Goal: Task Accomplishment & Management: Use online tool/utility

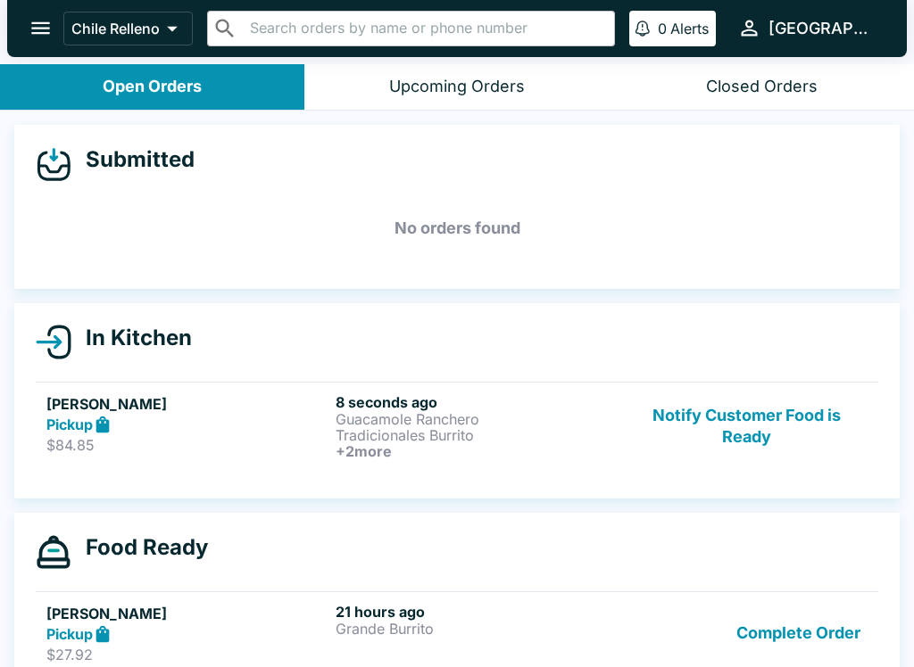
click at [762, 425] on button "Notify Customer Food is Ready" at bounding box center [746, 426] width 242 height 66
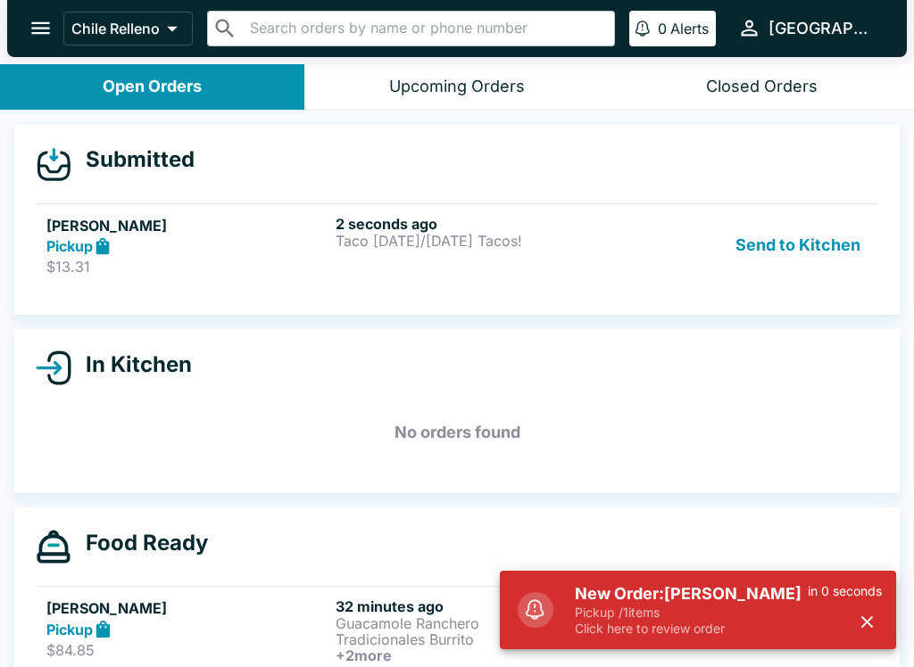
click at [839, 243] on button "Send to Kitchen" at bounding box center [797, 246] width 139 height 62
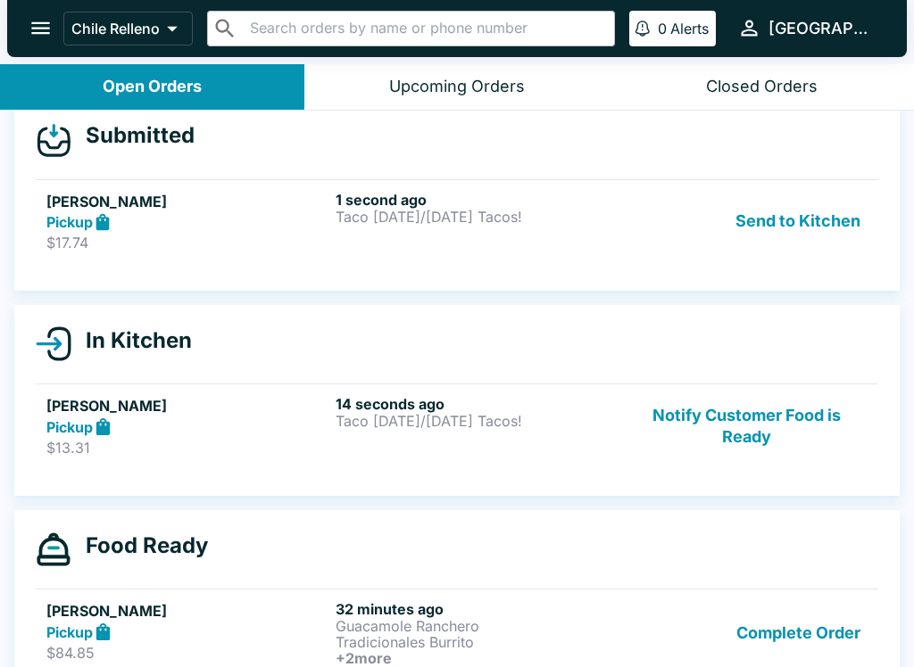
scroll to position [20, 0]
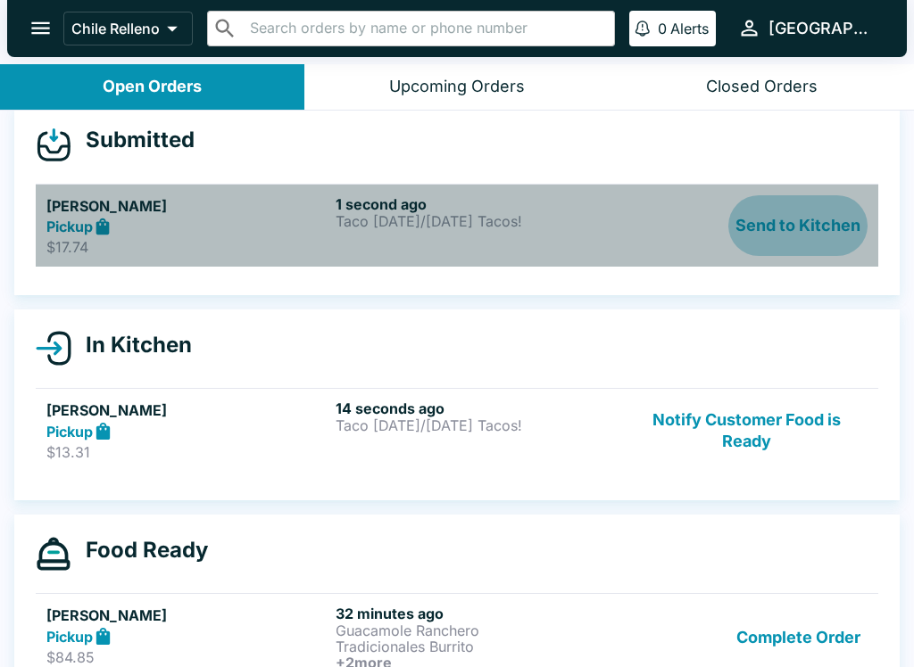
click at [834, 229] on button "Send to Kitchen" at bounding box center [797, 226] width 139 height 62
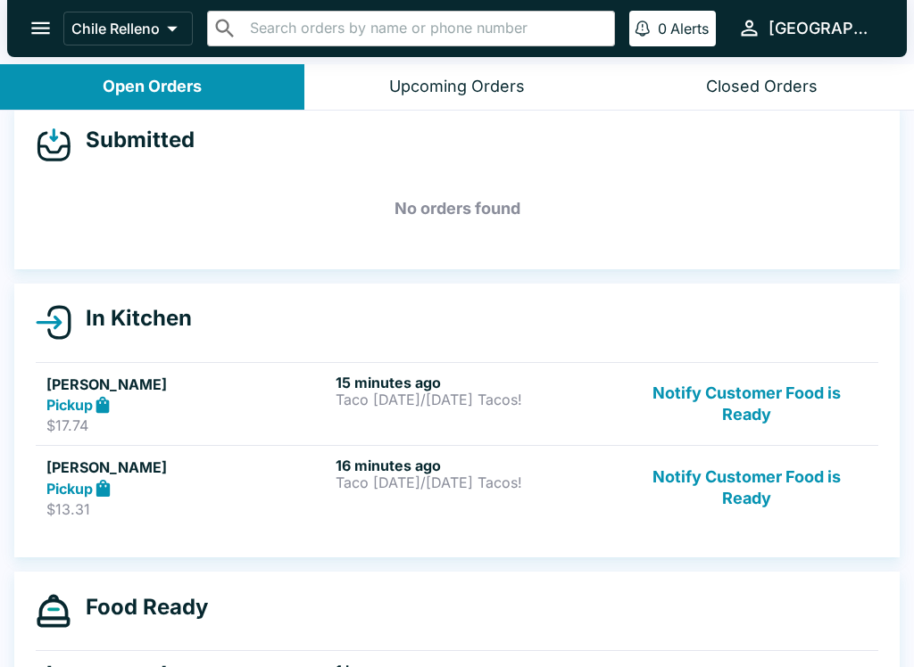
click at [475, 393] on p "Taco [DATE]/[DATE] Tacos!" at bounding box center [476, 400] width 282 height 16
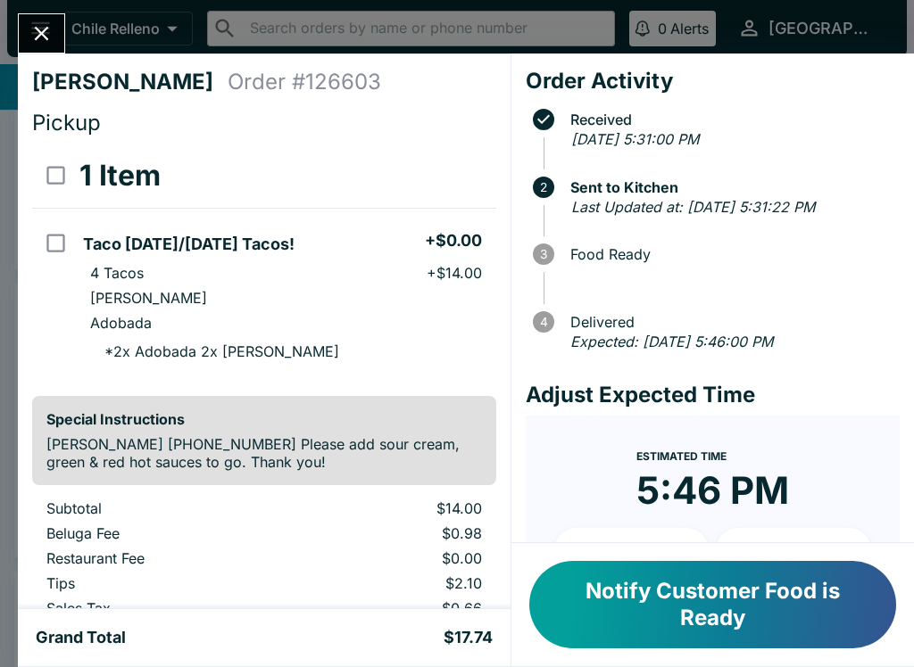
click at [47, 29] on icon "Close" at bounding box center [42, 34] width 14 height 14
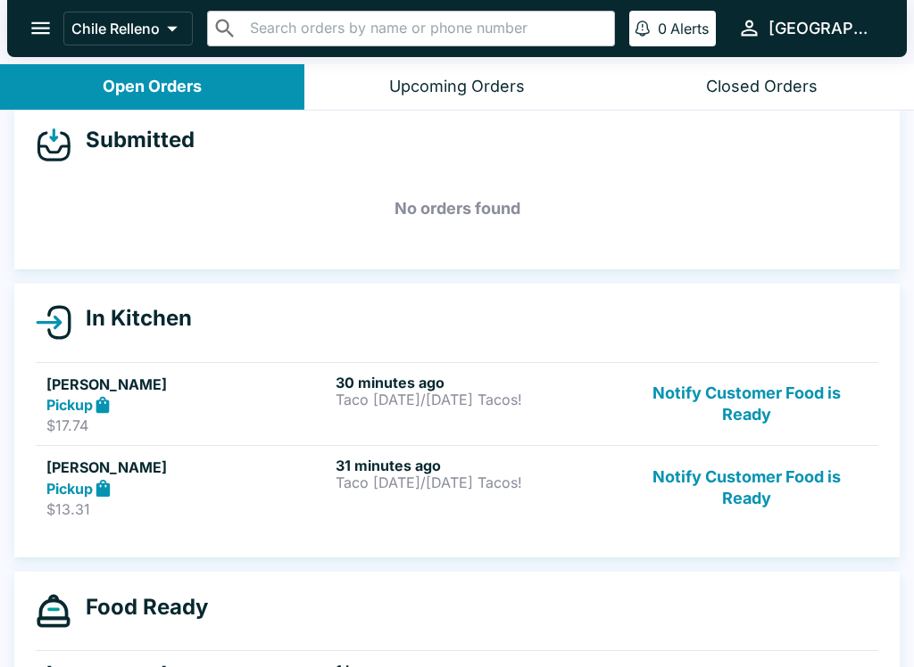
click at [766, 397] on button "Notify Customer Food is Ready" at bounding box center [746, 405] width 242 height 62
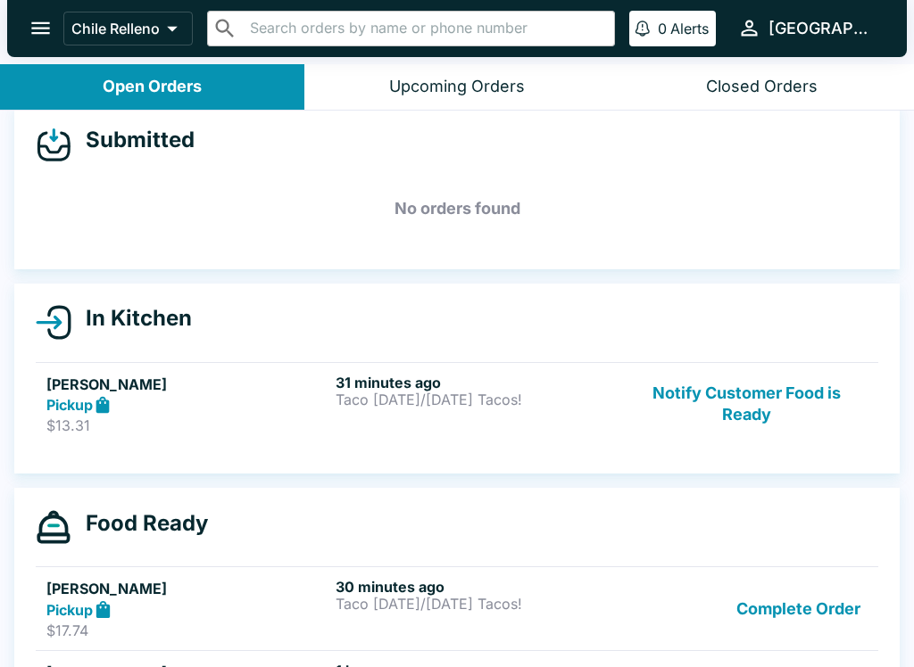
click at [765, 397] on button "Notify Customer Food is Ready" at bounding box center [746, 405] width 242 height 62
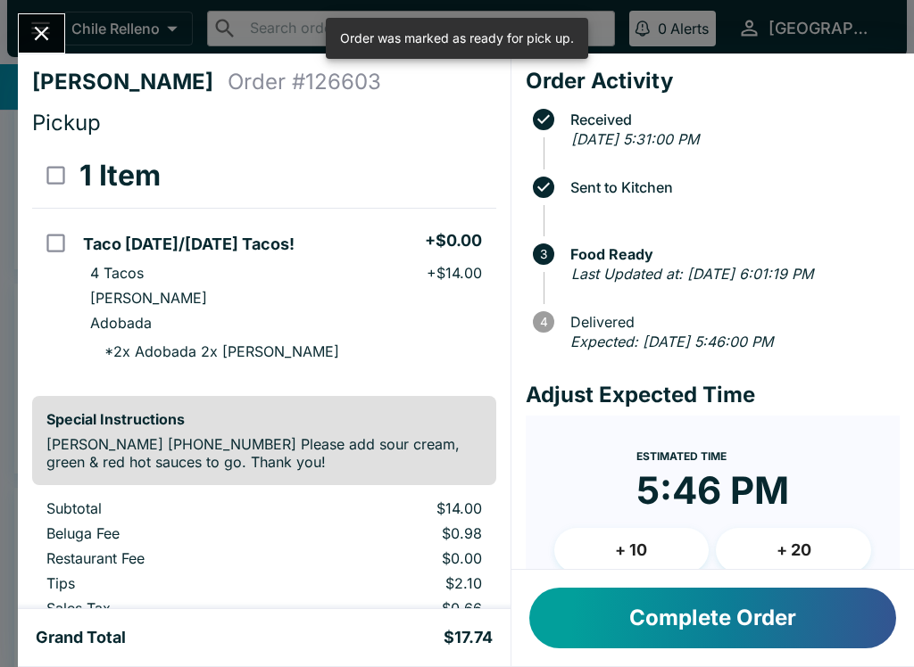
click at [35, 50] on button "Close" at bounding box center [41, 33] width 45 height 38
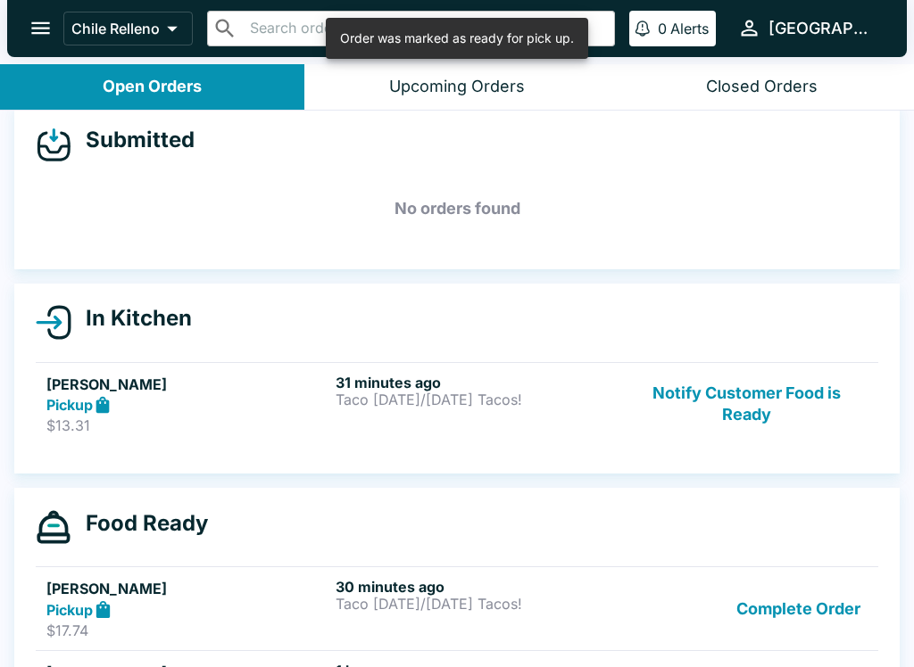
click at [805, 391] on button "Notify Customer Food is Ready" at bounding box center [746, 405] width 242 height 62
